Goal: Navigation & Orientation: Find specific page/section

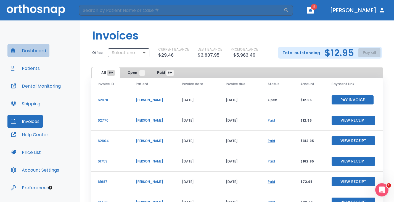
click at [43, 49] on button "Dashboard" at bounding box center [28, 50] width 42 height 13
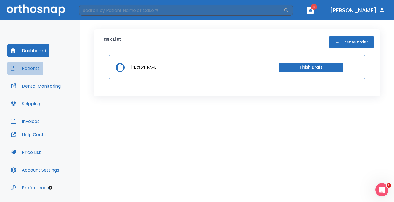
click at [35, 66] on button "Patients" at bounding box center [25, 68] width 36 height 13
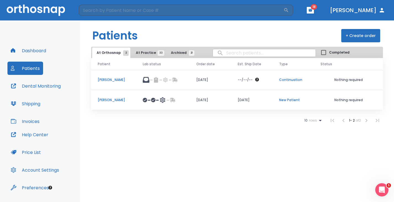
click at [103, 98] on p "[PERSON_NAME]" at bounding box center [114, 99] width 32 height 5
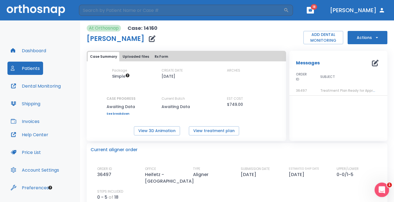
click at [378, 191] on icon "Open Intercom Messenger" at bounding box center [380, 188] width 9 height 9
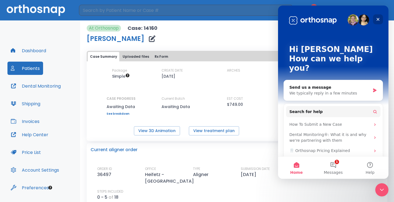
click at [378, 18] on icon "Close" at bounding box center [378, 19] width 4 height 4
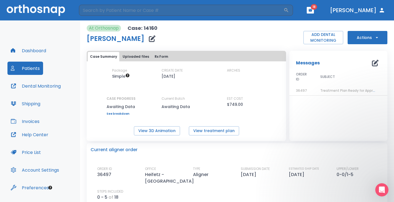
click at [252, 30] on div "At Orthosnap Case: 14160 [PERSON_NAME] ADD DENTAL MONITORING Actions" at bounding box center [237, 34] width 301 height 19
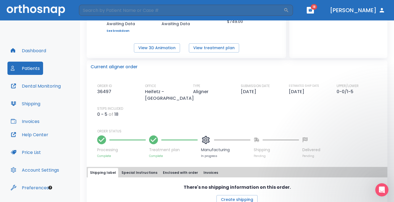
scroll to position [88, 0]
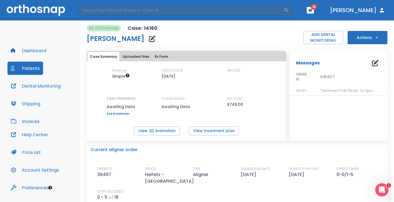
click at [35, 52] on button "Dashboard" at bounding box center [28, 50] width 42 height 13
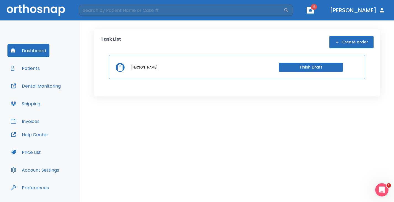
click at [33, 67] on button "Patients" at bounding box center [25, 68] width 36 height 13
